Goal: Task Accomplishment & Management: Complete application form

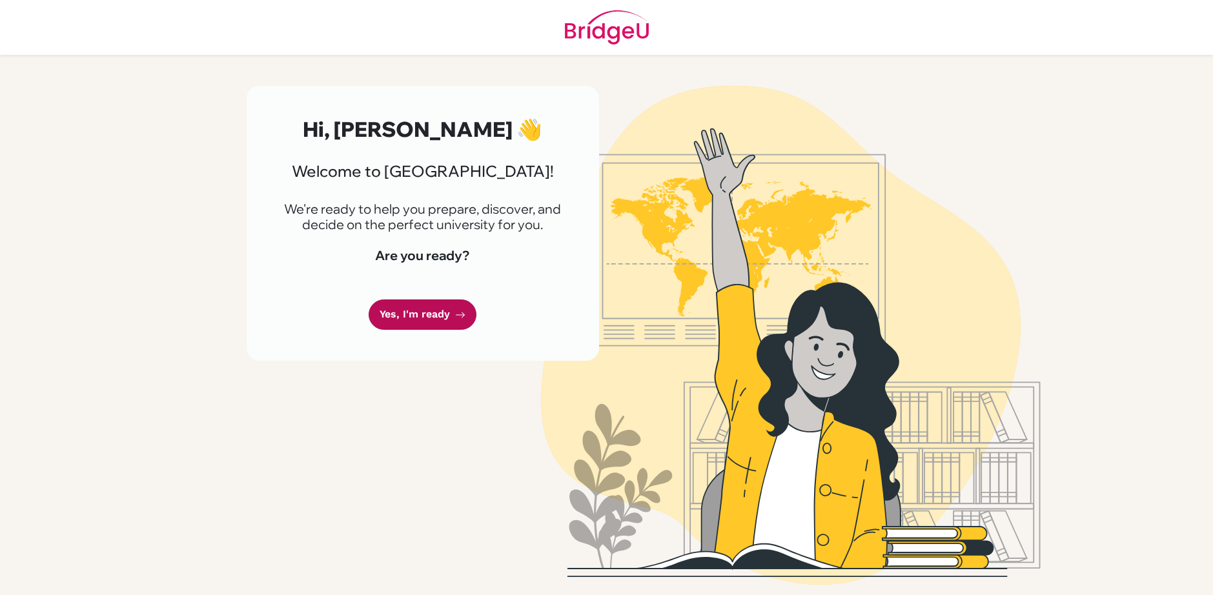
click at [423, 319] on link "Yes, I'm ready" at bounding box center [422, 314] width 108 height 30
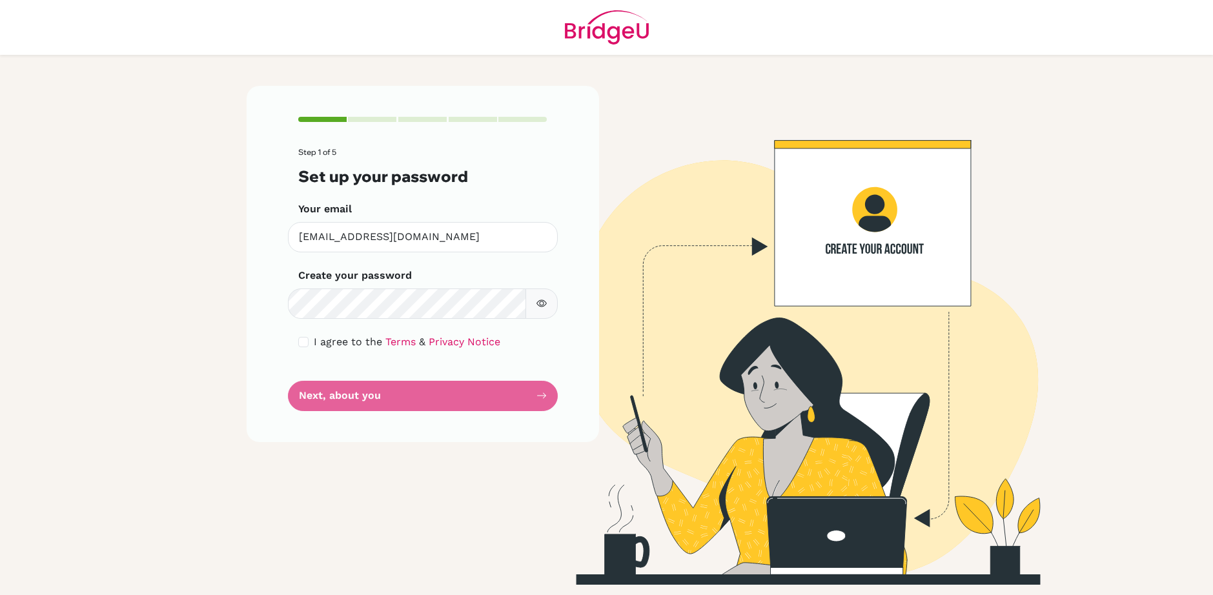
click at [430, 265] on form "Step 1 of 5 Set up your password Your email kaydencartwright9@gmail.com Invalid…" at bounding box center [422, 279] width 249 height 263
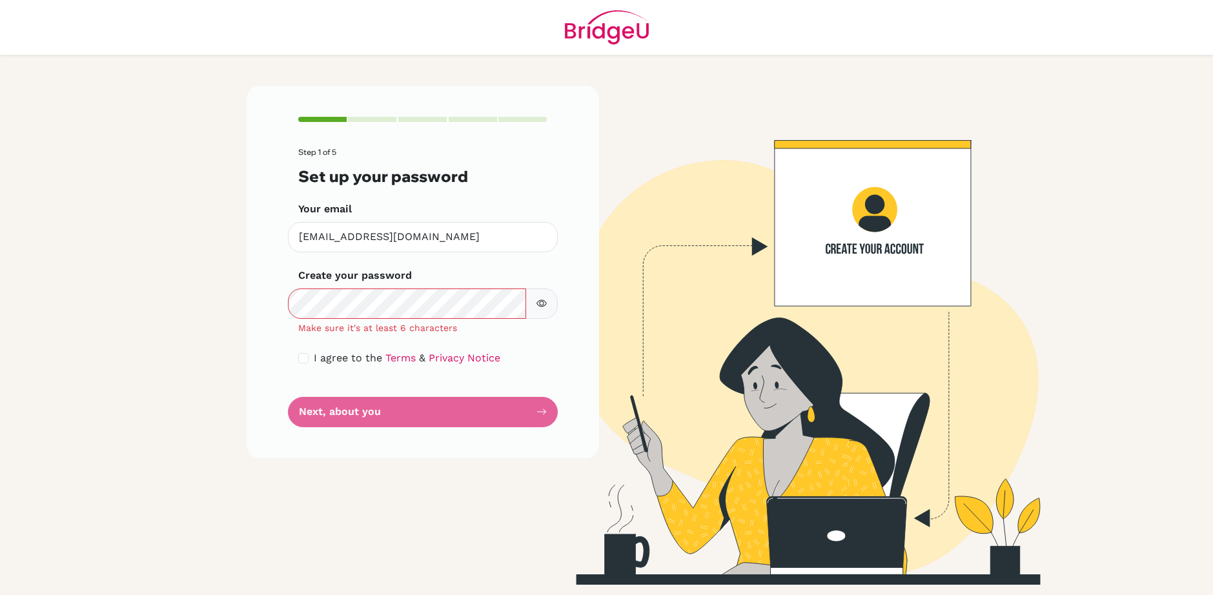
click at [547, 305] on button "button" at bounding box center [541, 303] width 32 height 30
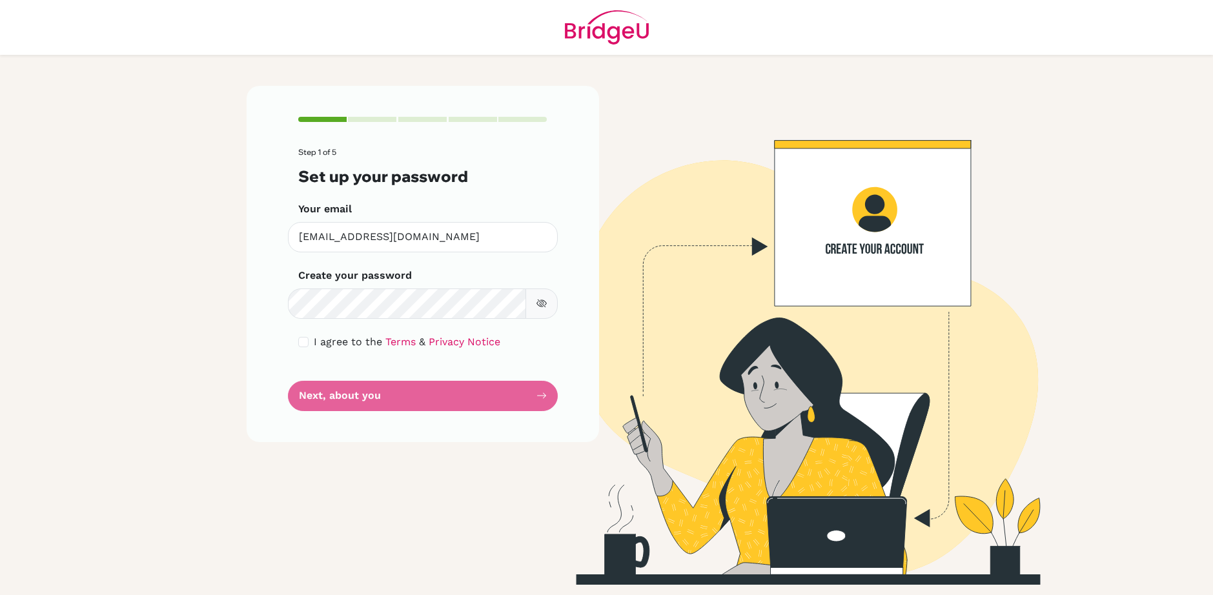
click at [262, 370] on div "Step 1 of 5 Set up your password Your email kaydencartwright9@gmail.com Invalid…" at bounding box center [423, 264] width 352 height 356
click at [310, 341] on div "I agree to the Terms & Privacy Notice" at bounding box center [422, 341] width 249 height 15
click at [308, 341] on div "I agree to the Terms & Privacy Notice" at bounding box center [422, 341] width 249 height 15
click at [304, 343] on input "checkbox" at bounding box center [303, 342] width 10 height 10
checkbox input "true"
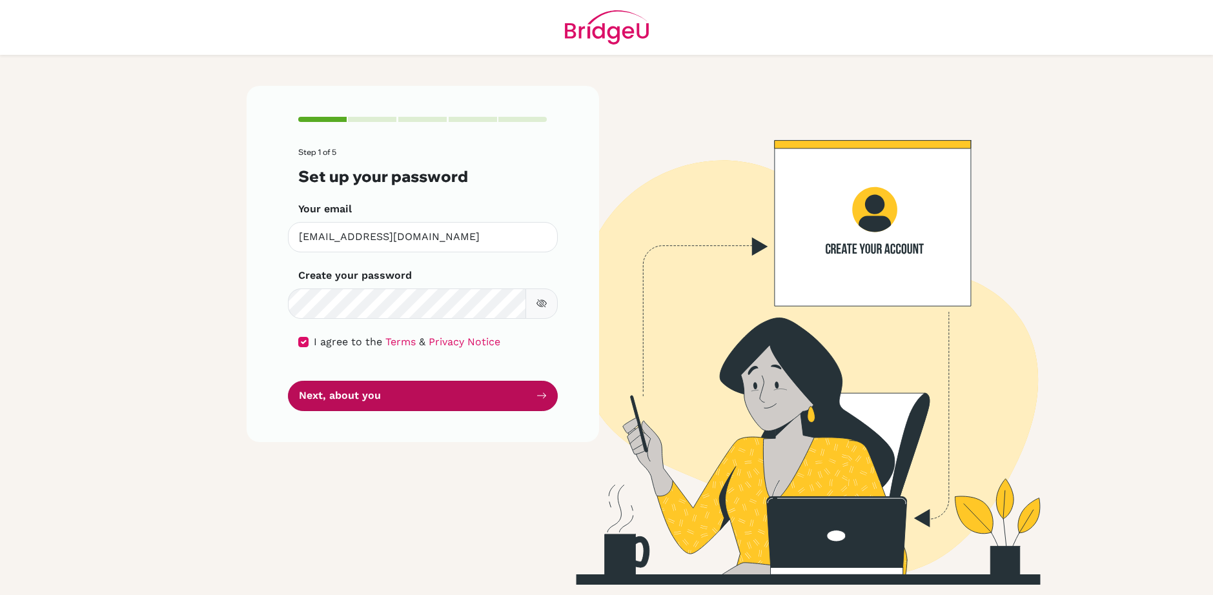
click at [339, 399] on button "Next, about you" at bounding box center [423, 396] width 270 height 30
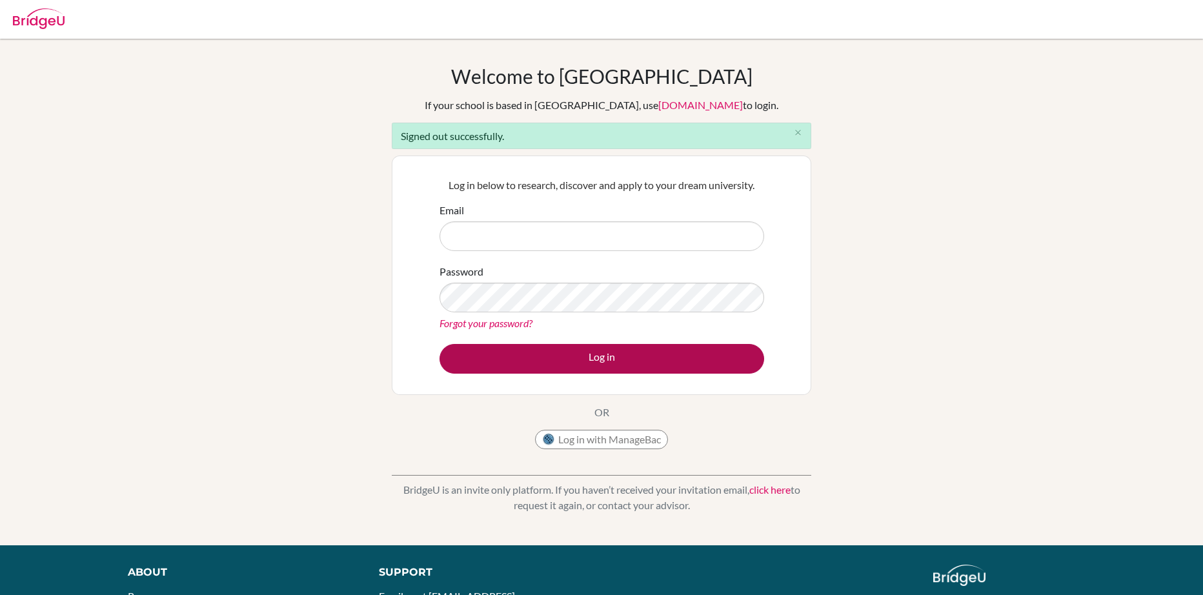
type input "[PERSON_NAME][EMAIL_ADDRESS][PERSON_NAME][DOMAIN_NAME]"
click at [545, 347] on button "Log in" at bounding box center [601, 359] width 325 height 30
